Goal: Navigation & Orientation: Find specific page/section

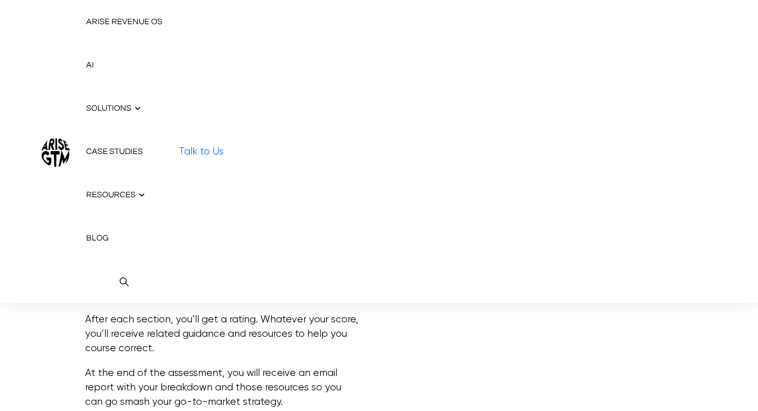
scroll to position [394, 0]
click at [54, 154] on img at bounding box center [55, 151] width 28 height 31
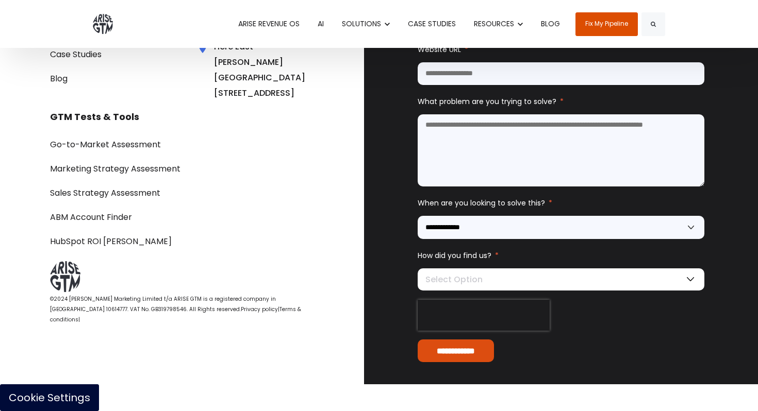
scroll to position [3485, 0]
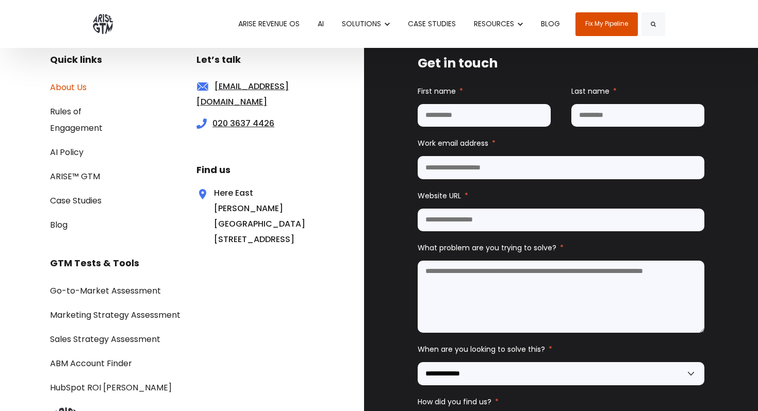
click at [76, 86] on link "About Us" at bounding box center [68, 87] width 37 height 12
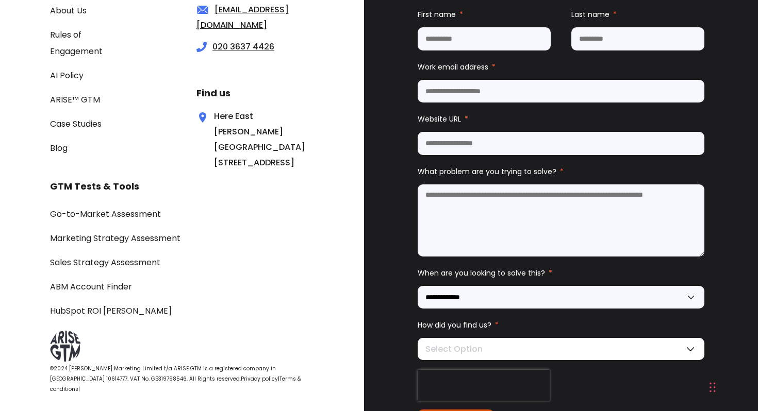
scroll to position [5191, 0]
